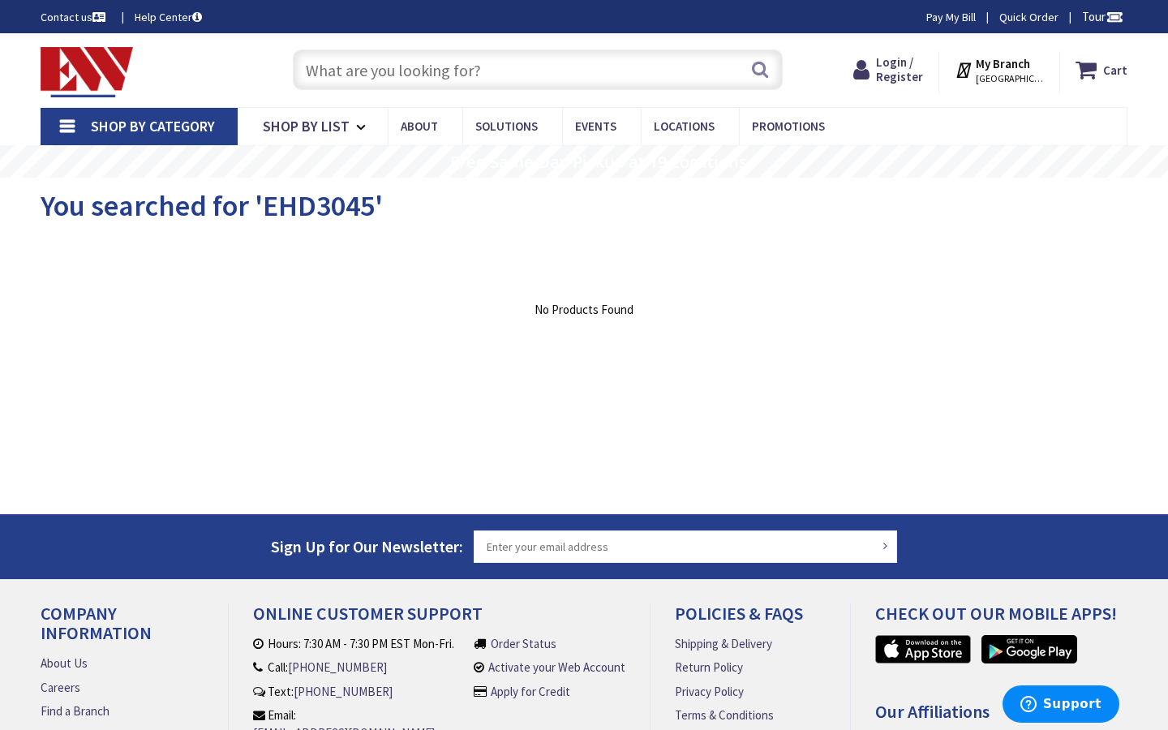
type input "Wild Violet Dr, Humble, [GEOGRAPHIC_DATA], [GEOGRAPHIC_DATA]"
